Goal: Transaction & Acquisition: Purchase product/service

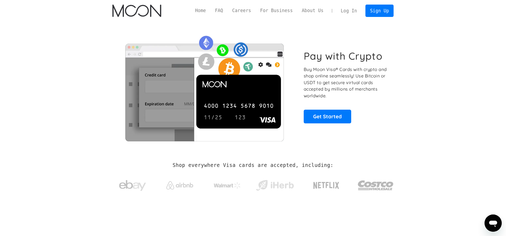
click at [345, 10] on link "Log In" at bounding box center [348, 11] width 25 height 12
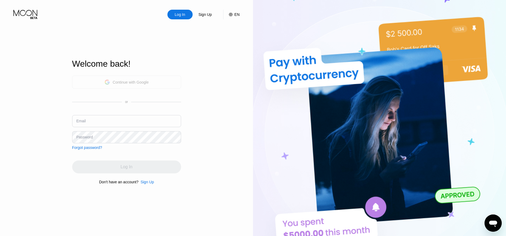
click at [124, 83] on div "Continue with Google" at bounding box center [131, 82] width 36 height 4
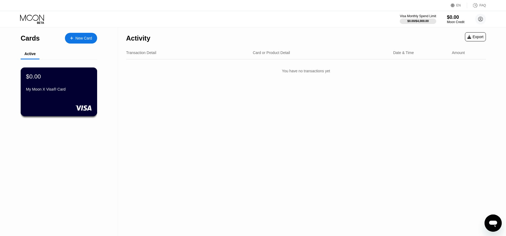
click at [77, 91] on div "My Moon X Visa® Card" at bounding box center [59, 89] width 66 height 4
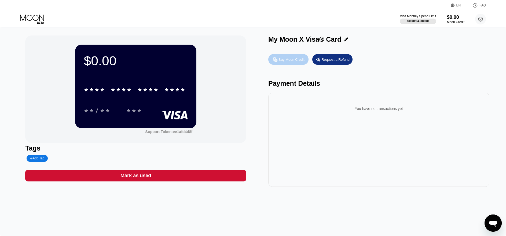
click at [289, 61] on div "Buy Moon Credit" at bounding box center [292, 59] width 26 height 5
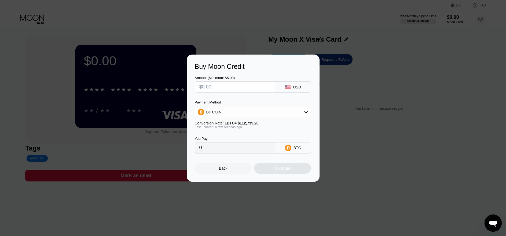
click at [246, 87] on input "text" at bounding box center [234, 87] width 71 height 11
type input "$2"
type input "0.00001775"
type input "$20"
type input "0.00017741"
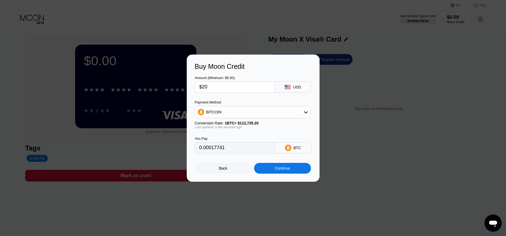
type input "$20"
click at [286, 110] on div "BITCOIN" at bounding box center [253, 112] width 116 height 11
click at [260, 139] on div "USDT on TRON" at bounding box center [256, 138] width 101 height 4
click at [299, 88] on div "USD" at bounding box center [297, 87] width 8 height 4
click at [292, 107] on div "USDT on TRON" at bounding box center [253, 112] width 116 height 11
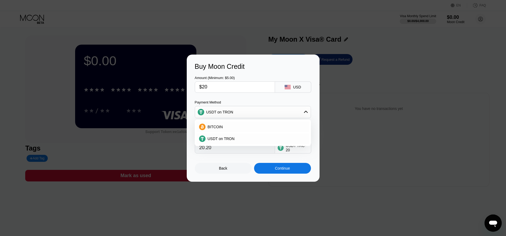
click at [295, 102] on div "Payment Method" at bounding box center [253, 102] width 116 height 4
click at [299, 99] on div "Amount (Minimum: $5.00) $20 USD Payment Method USDT on TRON BITCOIN USDT on TRO…" at bounding box center [253, 111] width 117 height 83
click at [304, 110] on icon at bounding box center [306, 112] width 4 height 4
click at [306, 112] on icon at bounding box center [306, 112] width 4 height 4
click at [267, 125] on div "BITCOIN" at bounding box center [256, 127] width 101 height 4
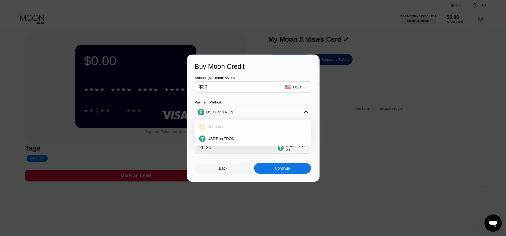
type input "0.00017741"
click at [226, 167] on div "Back" at bounding box center [223, 168] width 8 height 4
